Goal: Task Accomplishment & Management: Use online tool/utility

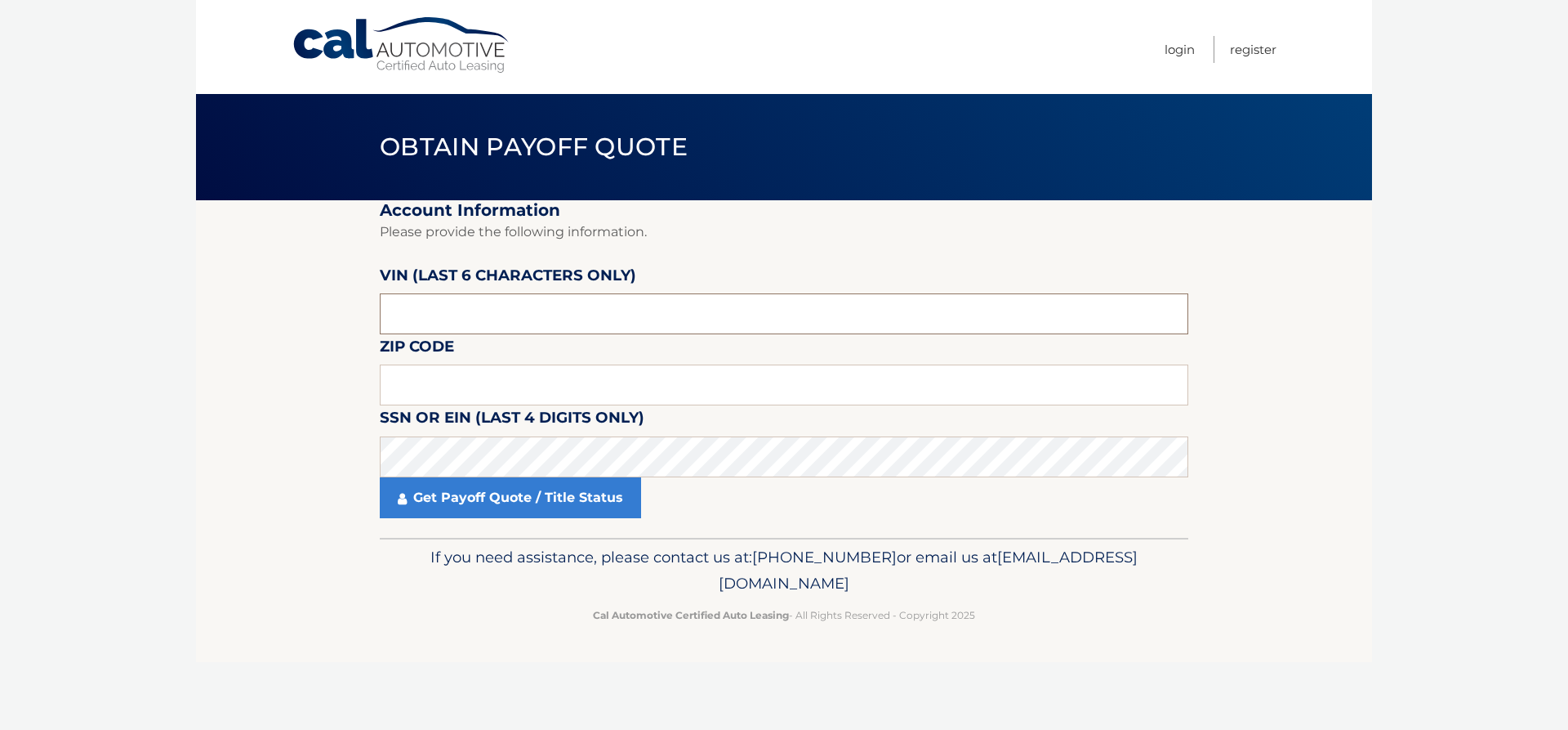
drag, startPoint x: 442, startPoint y: 323, endPoint x: 309, endPoint y: 315, distance: 133.2
click at [309, 315] on section "Account Information Please provide the following information. VIN (last 6 chara…" at bounding box center [784, 368] width 1176 height 337
type input "316405"
type input "33913"
click button "For Originating Dealer" at bounding box center [0, 0] width 0 height 0
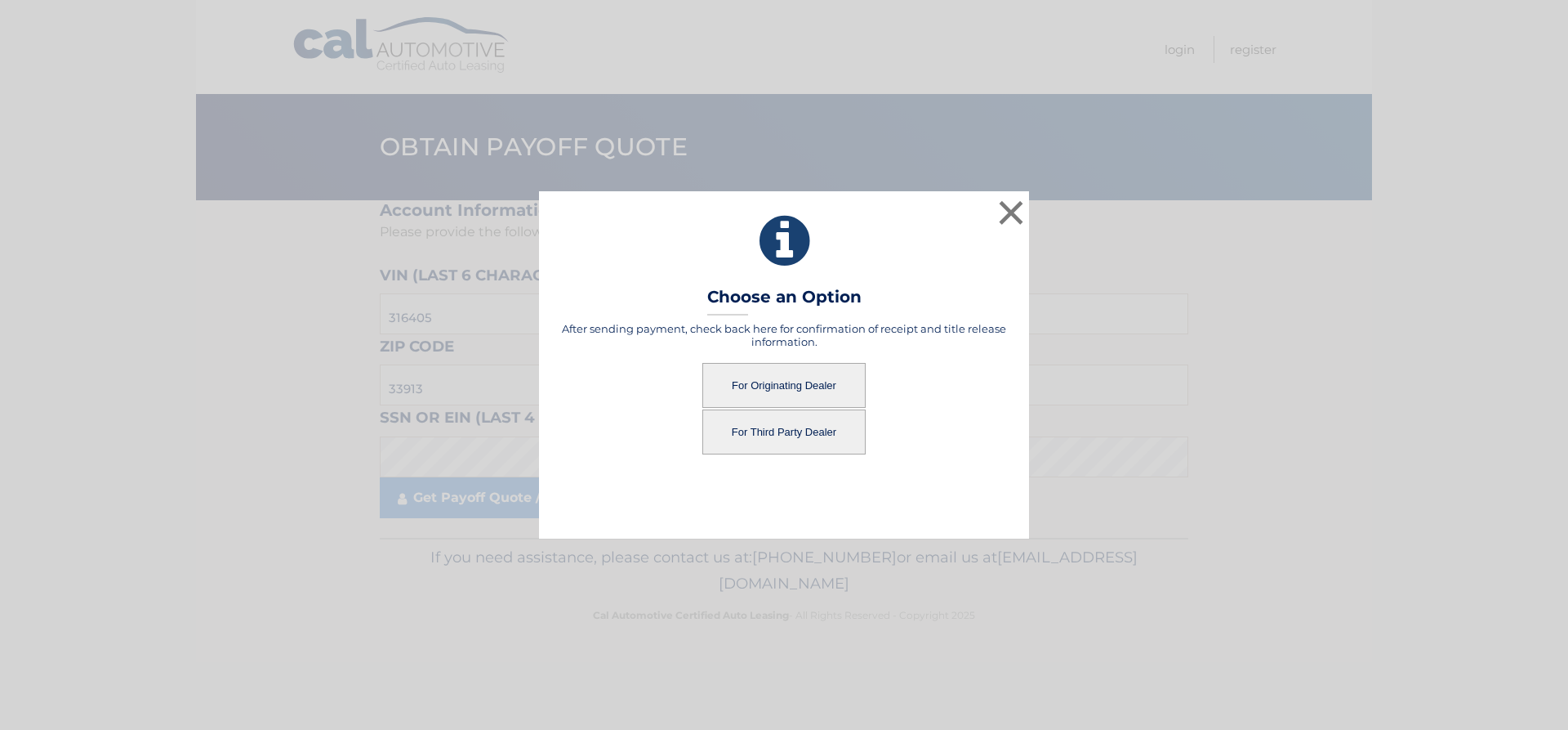
click at [778, 432] on button "For Third Party Dealer" at bounding box center [784, 432] width 164 height 45
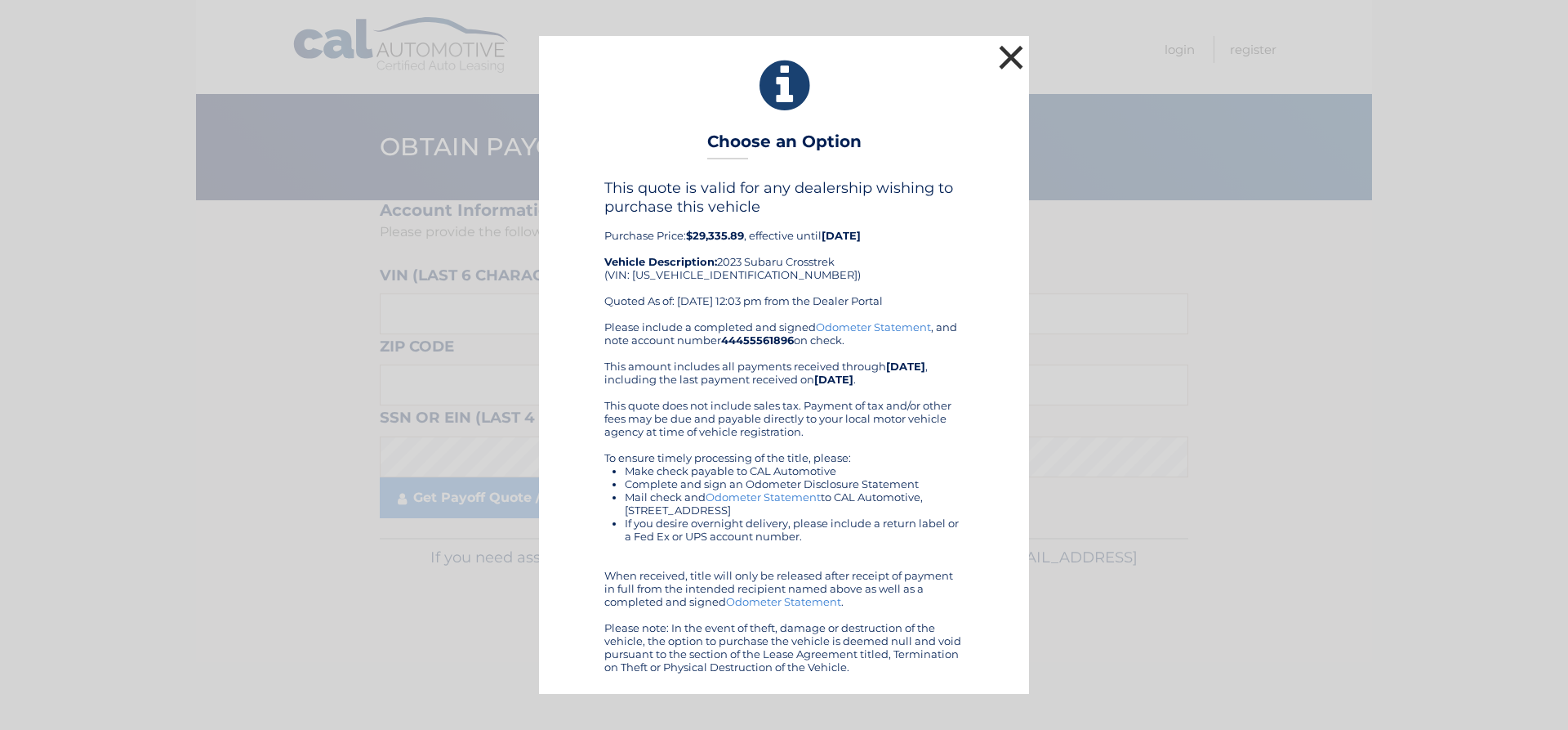
click at [1021, 52] on button "×" at bounding box center [1011, 57] width 33 height 33
